Goal: Task Accomplishment & Management: Complete application form

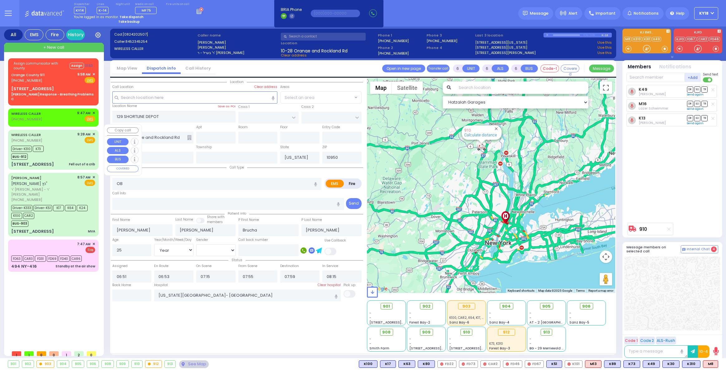
select select "Year"
select select "[DEMOGRAPHIC_DATA]"
click at [48, 241] on div "7:47 AM ✕ Fire" at bounding box center [53, 247] width 84 height 12
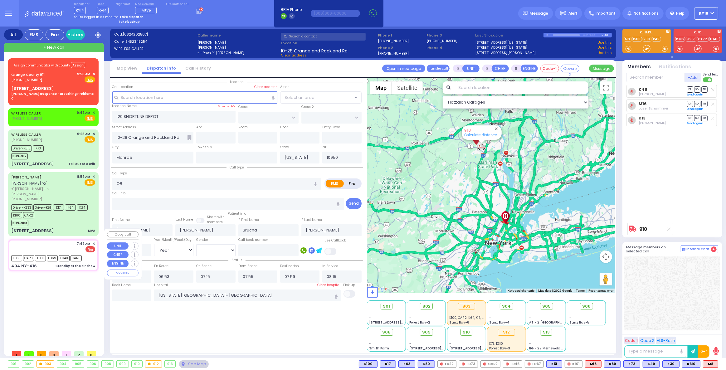
type input "2"
type input "1"
select select
type input "Standby at the air show"
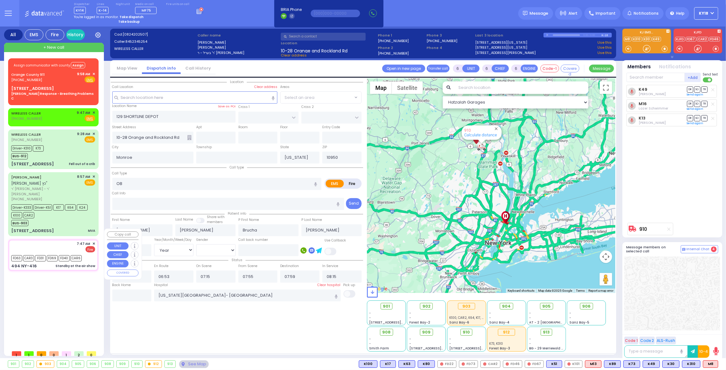
radio input "false"
radio input "true"
select select
type input "07:47"
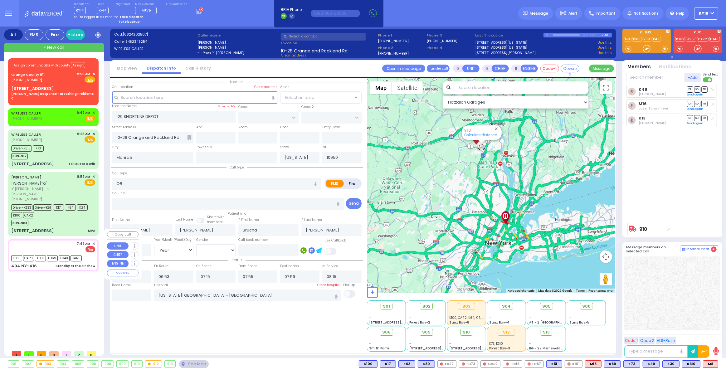
type input "07:49"
type input "08:30"
select select "Hatzalah Garages"
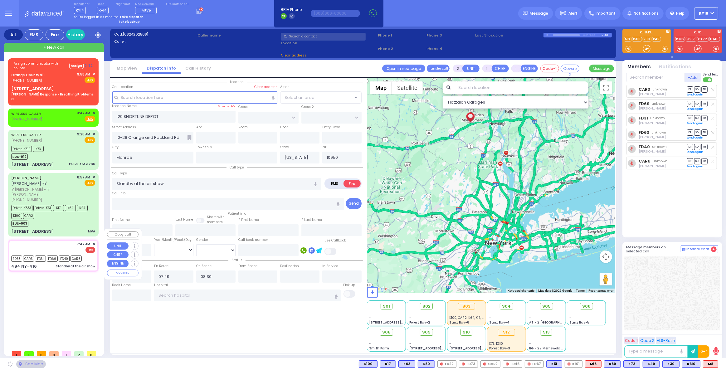
type input "CANNING RD"
type input "494 NY-416"
type input "[PERSON_NAME]"
type input "12549"
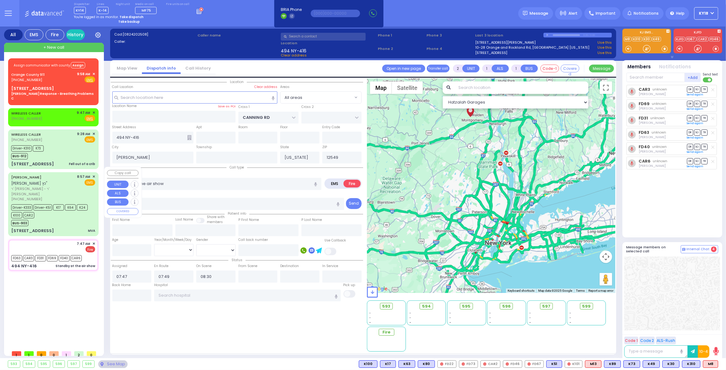
click at [63, 216] on div "[PERSON_NAME] [PERSON_NAME] כץ" ר' [PERSON_NAME] - ר' [PERSON_NAME] [PHONE_NUMB…" at bounding box center [53, 204] width 88 height 62
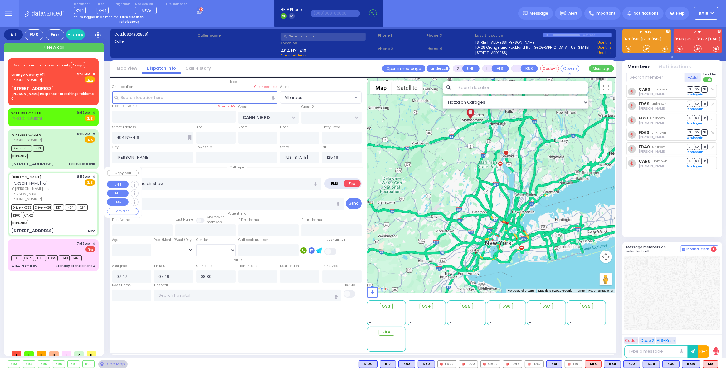
type input "6"
select select
type input "MVA"
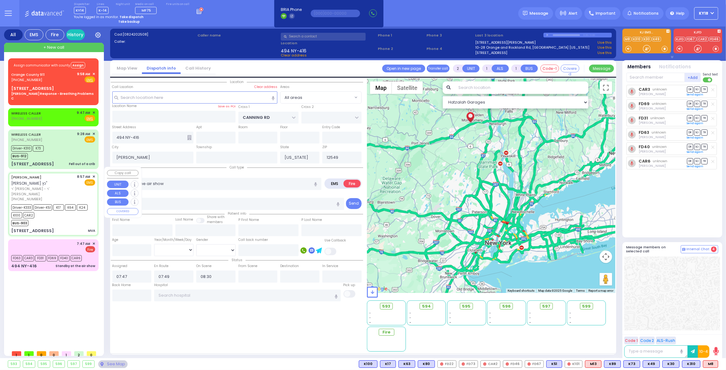
radio input "true"
type input "[PERSON_NAME]"
type input "Mortecha"
type input "[PERSON_NAME]"
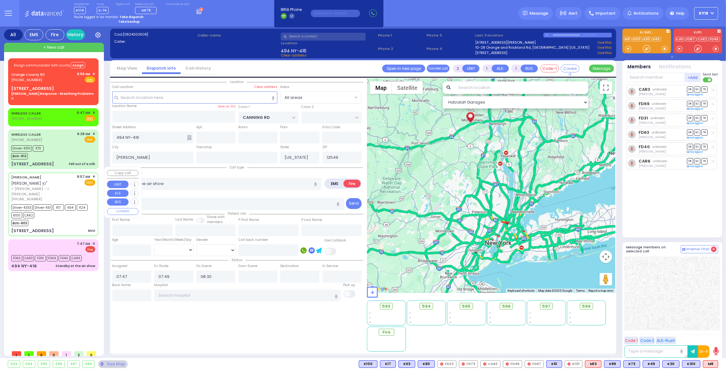
type input "32"
select select "Year"
select select "[DEMOGRAPHIC_DATA]"
type input "08:57"
type input "08:59"
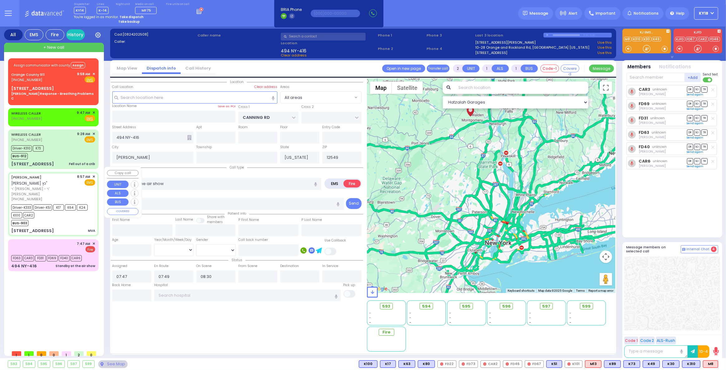
type input "09:00"
type input "09:25"
type input "[GEOGRAPHIC_DATA]"
select select "Hatzalah Garages"
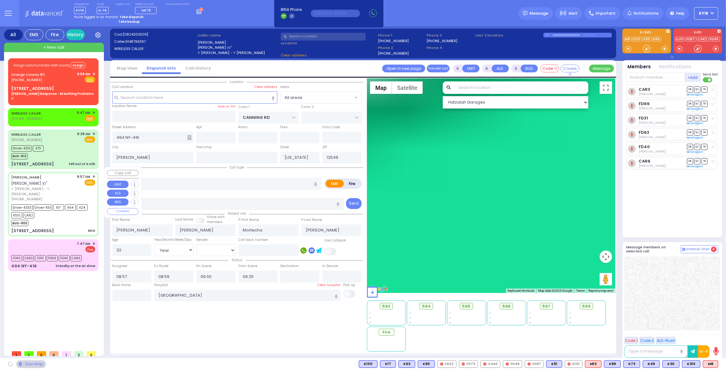
type input "EAHAL COURT"
type input "[STREET_ADDRESS]"
type input "[PERSON_NAME]"
type input "10950"
select select "SECTION 1"
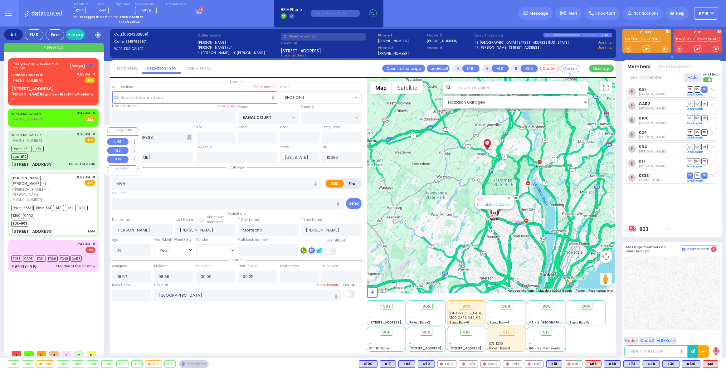
click at [80, 162] on div "Fell out of a crib" at bounding box center [82, 164] width 26 height 5
select select
type input "Fell out of a crib"
radio input "true"
type input "Idy"
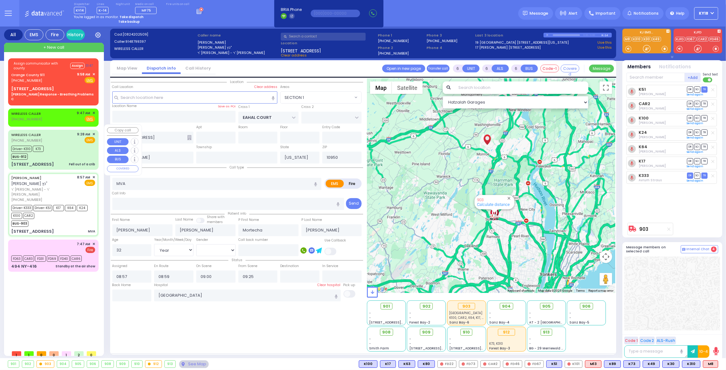
type input "Mendlovic"
type input "9"
select select "Month"
select select "[DEMOGRAPHIC_DATA]"
type input "09:28"
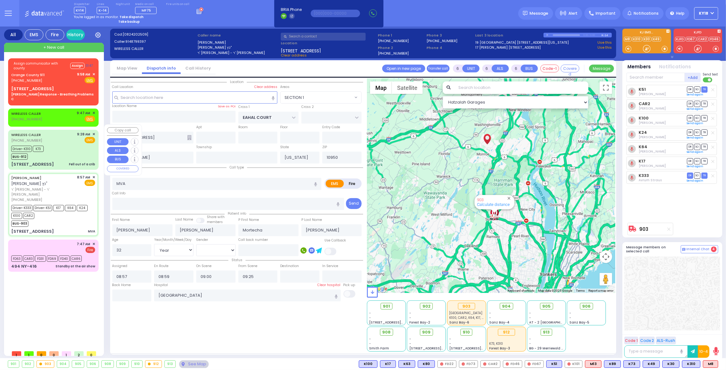
type input "09:29"
type input "09:32"
type input "09:44"
type input "09:47"
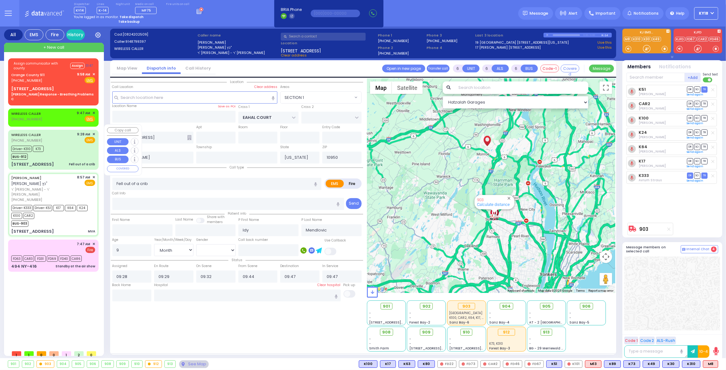
select select "Hatzalah Garages"
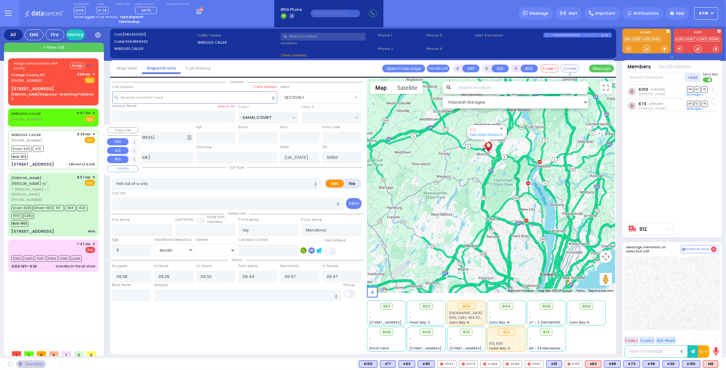
type input "CHUST RD"
type input "[PERSON_NAME][GEOGRAPHIC_DATA]"
type input "[STREET_ADDRESS]"
type input "011"
select select "VYOEL MOSHE"
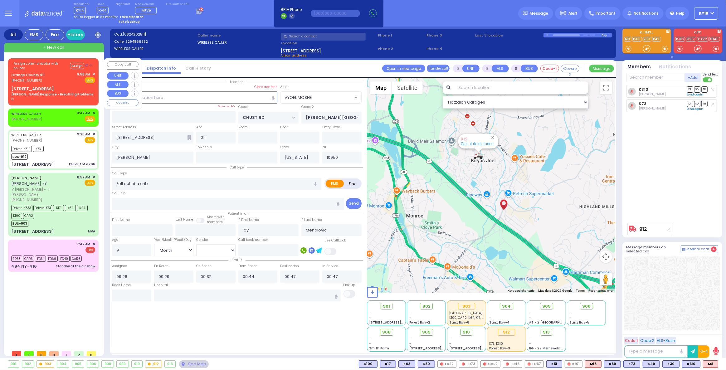
click at [50, 84] on div "Assign communicator with county Assign 01:44 [GEOGRAPHIC_DATA] 911 [PHONE_NUMBE…" at bounding box center [53, 80] width 88 height 43
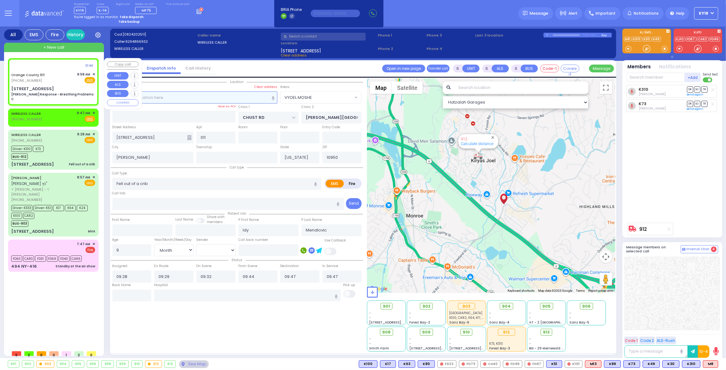
select select
type input "[PERSON_NAME] Response - Breathing Problems C"
radio input "true"
type input "Nature: : Charlie Response - Breathing Problems C Address: : [STREET_ADDRESS][P…"
select select
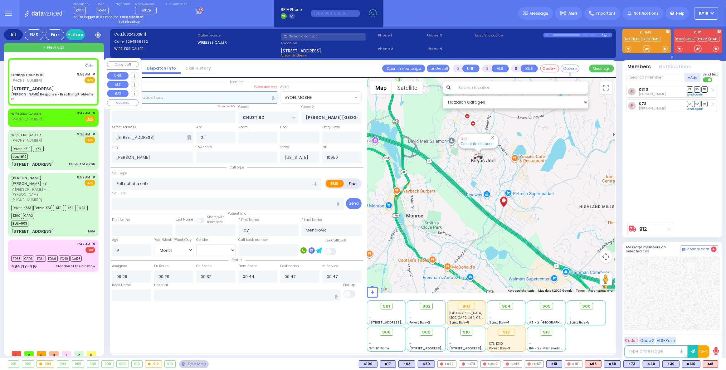
select select
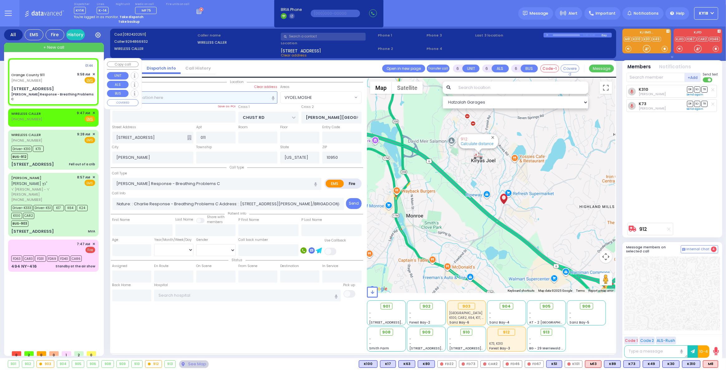
select select "Hatzalah Garages"
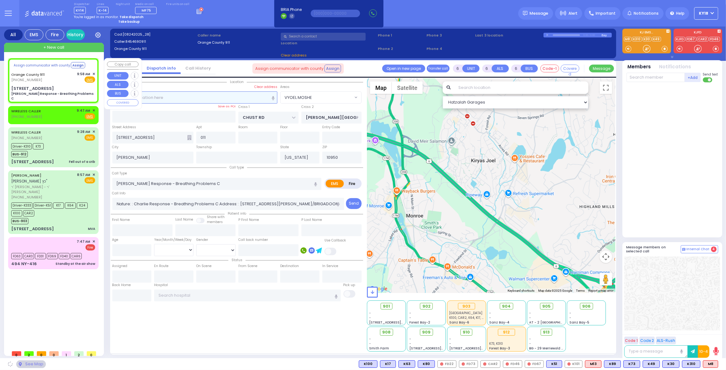
select select
radio input "true"
select select
select select "Hatzalah Garages"
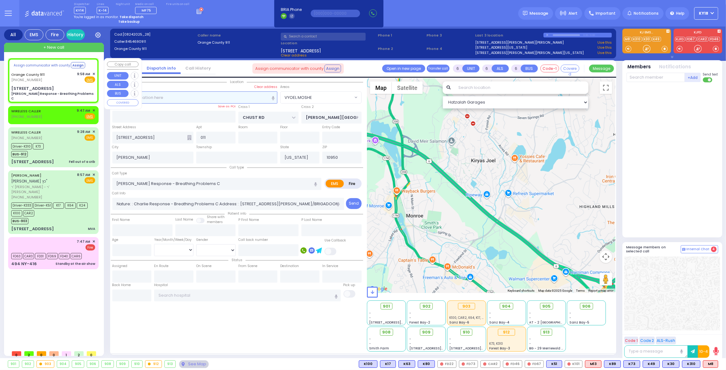
type input "[STREET_ADDRESS]"
type input "Monroe"
type input "10930"
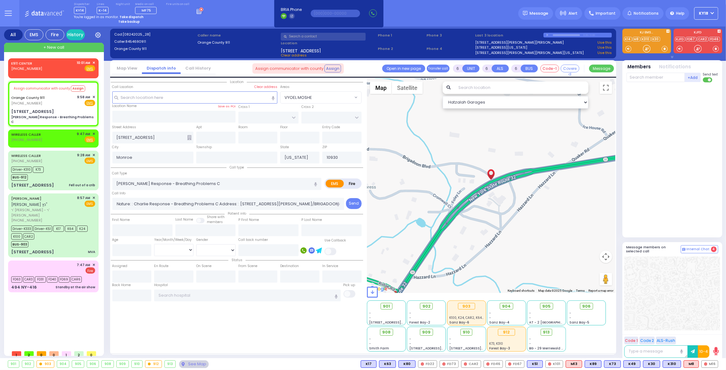
select select
radio input "true"
select select
type input "10:03"
select select
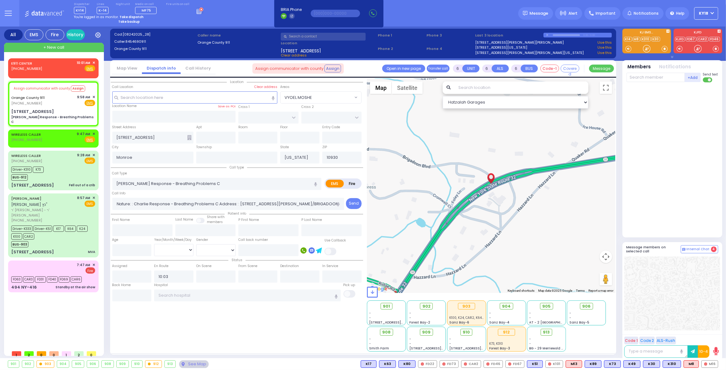
radio input "true"
select select
select select "Hatzalah Garages"
